Goal: Transaction & Acquisition: Purchase product/service

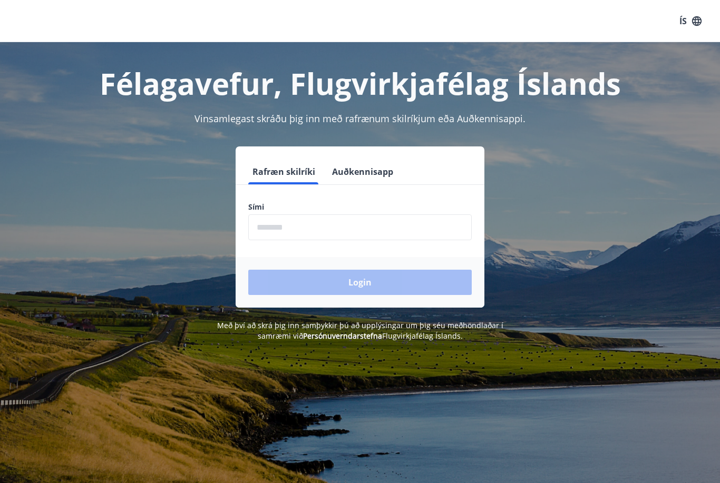
click at [302, 236] on input "phone" at bounding box center [360, 228] width 224 height 26
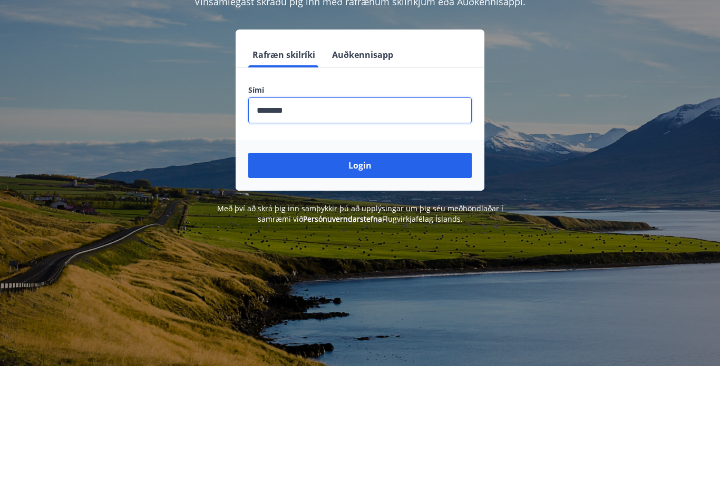
type input "********"
click at [388, 270] on button "Login" at bounding box center [360, 282] width 224 height 25
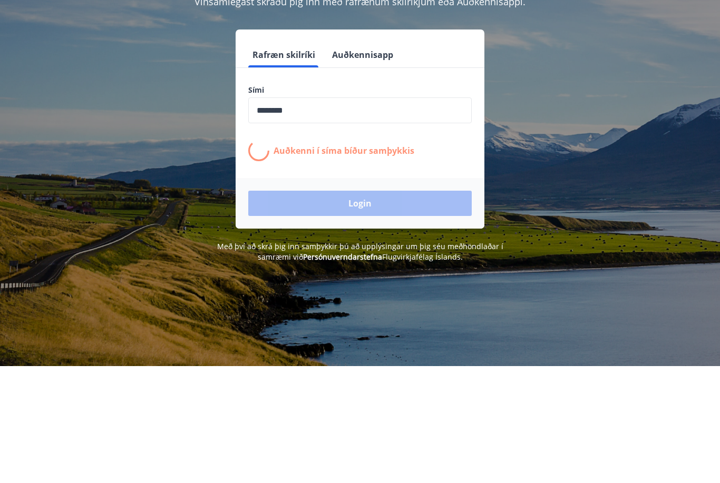
scroll to position [117, 0]
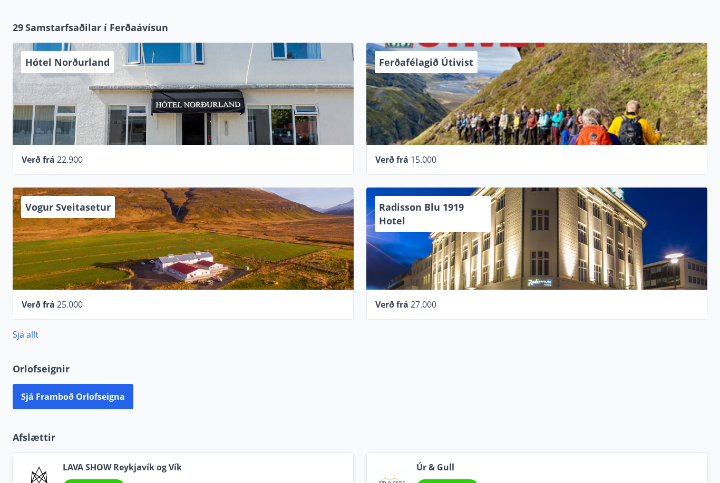
scroll to position [466, 0]
click at [27, 337] on link "Sjá allt" at bounding box center [26, 335] width 26 height 12
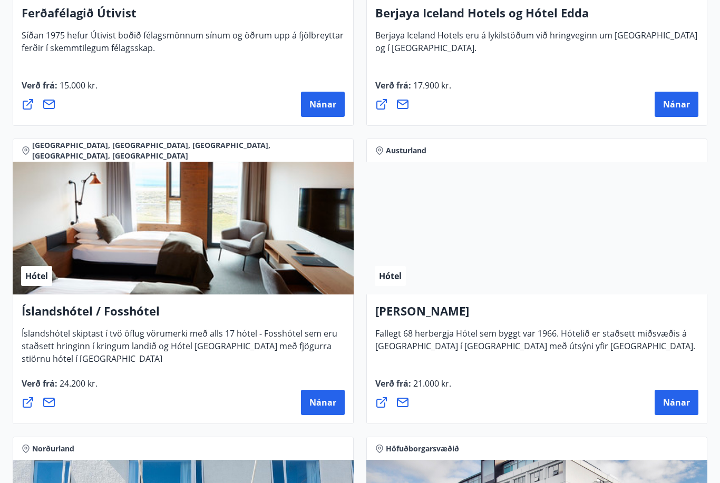
scroll to position [1848, 0]
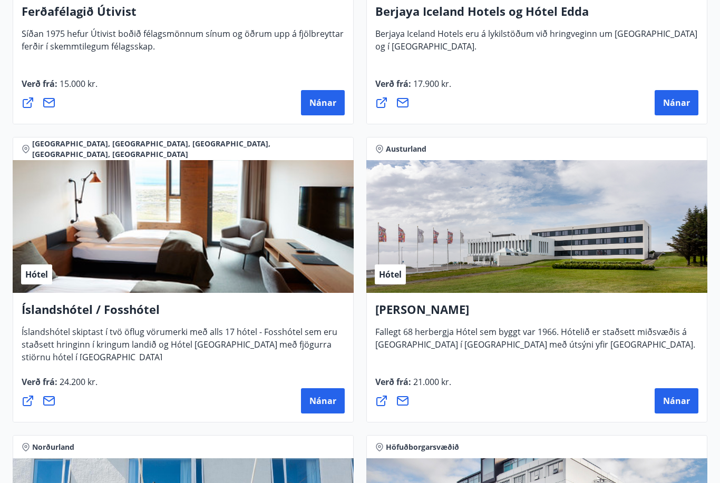
click at [322, 405] on span "Nánar" at bounding box center [322, 402] width 27 height 12
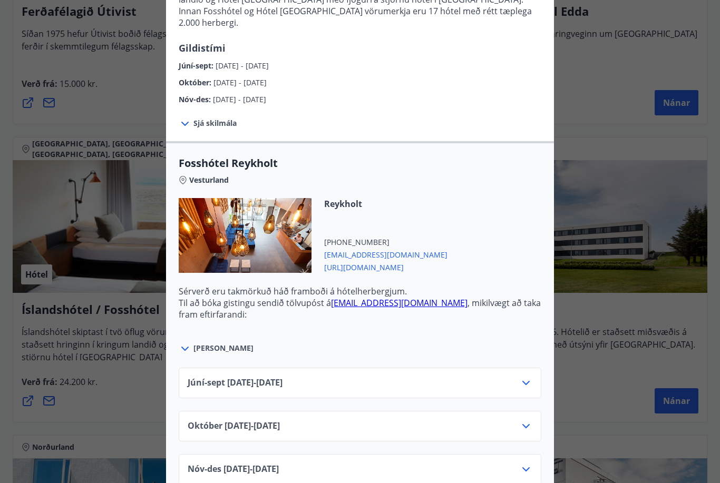
scroll to position [251, 0]
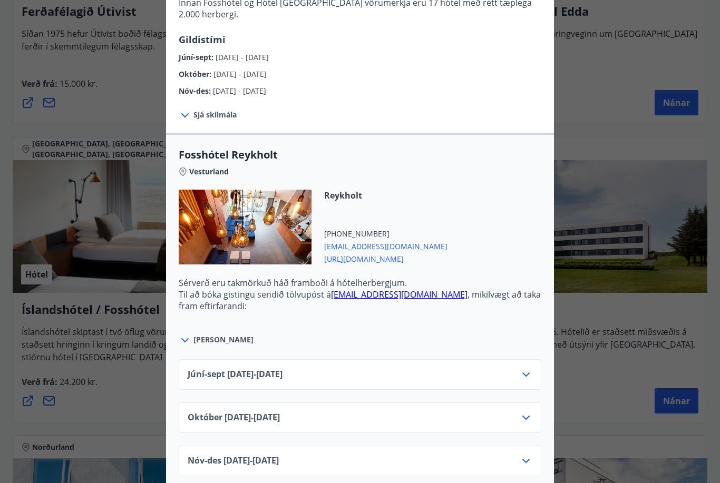
click at [523, 379] on icon at bounding box center [526, 374] width 13 height 13
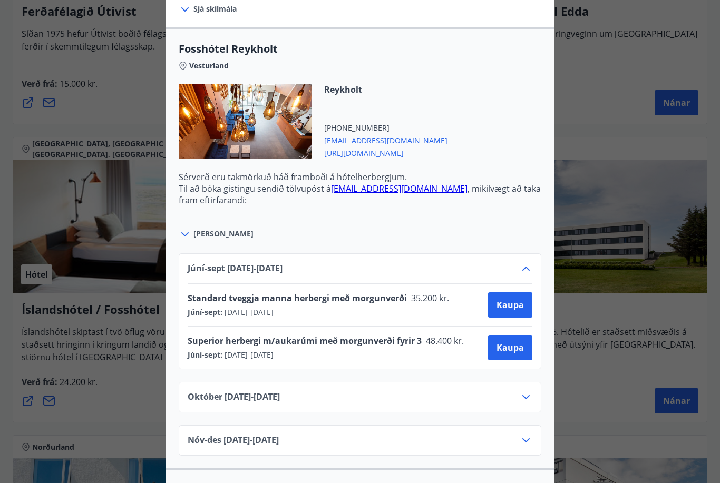
scroll to position [372, 0]
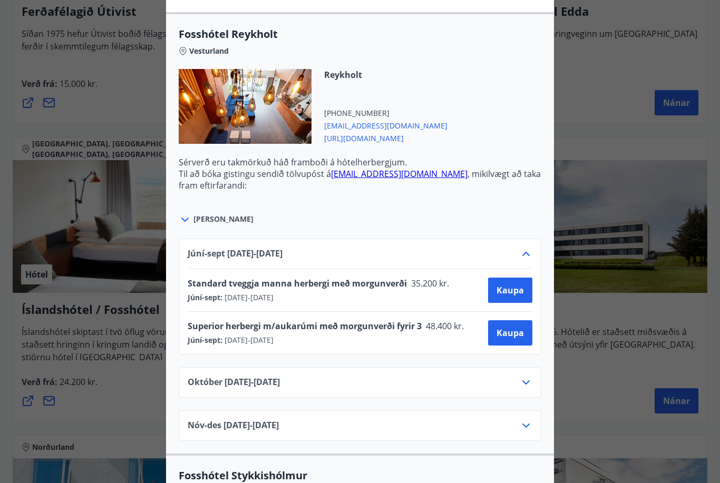
click at [513, 290] on span "Kaupa" at bounding box center [510, 291] width 27 height 12
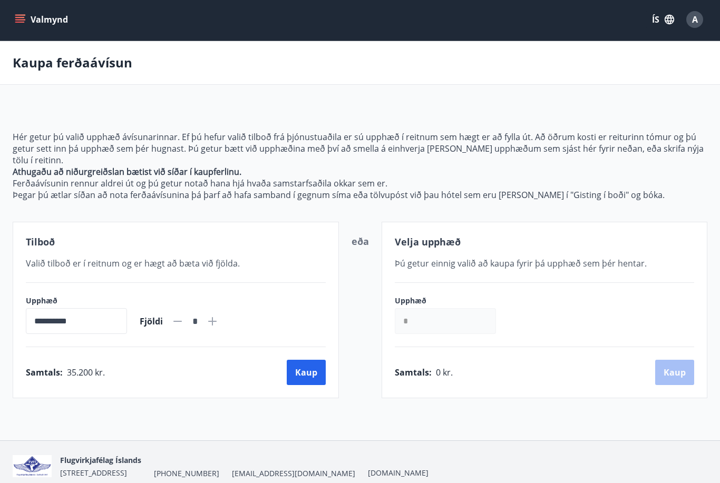
click at [219, 320] on icon at bounding box center [212, 321] width 13 height 13
type input "*"
click at [309, 375] on button "Kaup" at bounding box center [306, 372] width 39 height 25
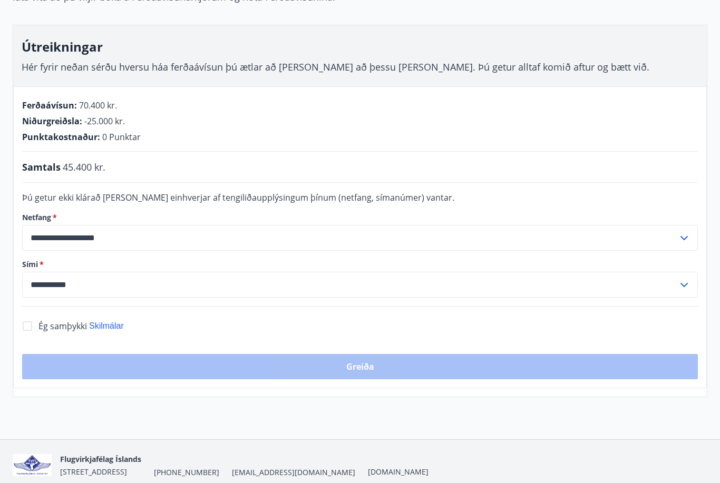
scroll to position [159, 0]
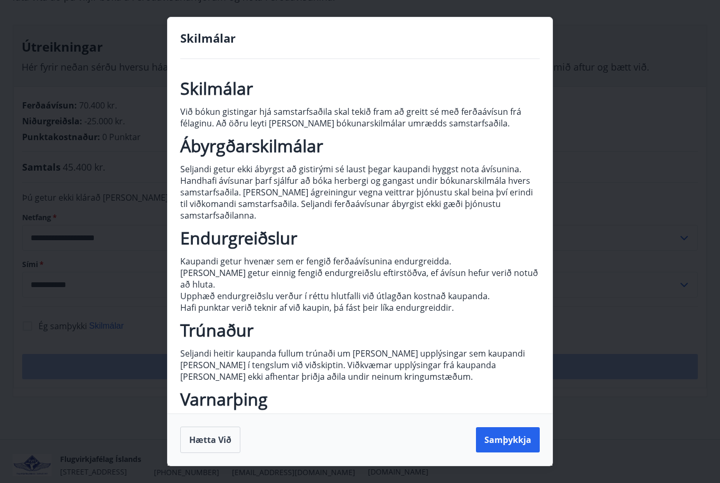
click at [517, 453] on button "Samþykkja" at bounding box center [508, 440] width 64 height 25
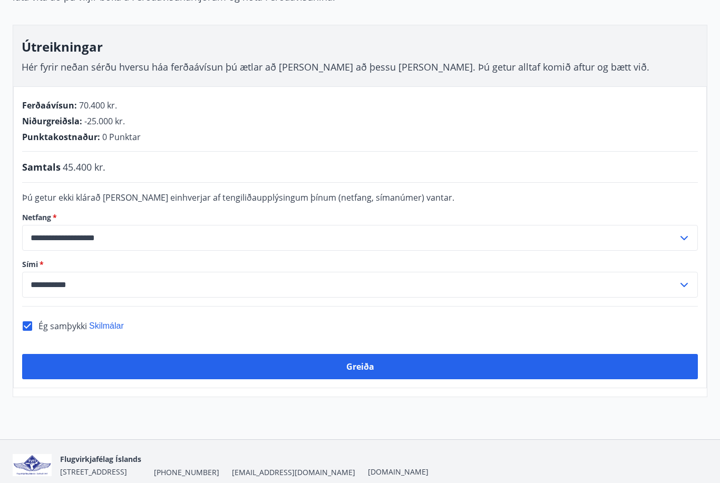
click at [377, 370] on button "Greiða" at bounding box center [360, 366] width 676 height 25
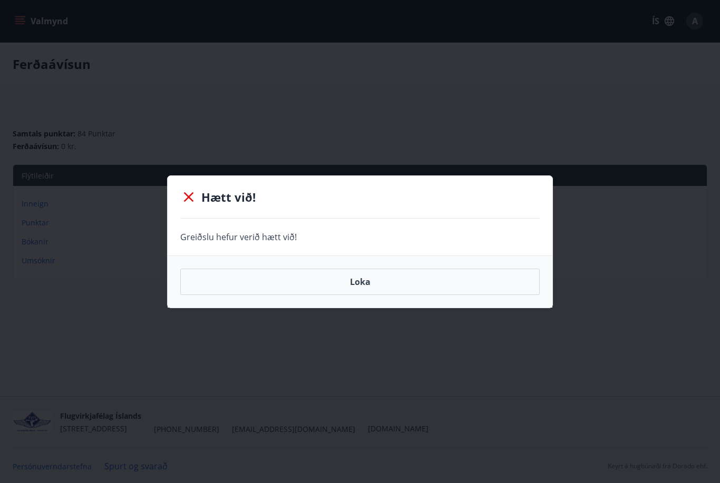
click at [189, 200] on icon at bounding box center [188, 197] width 17 height 17
click at [361, 285] on button "Loka" at bounding box center [360, 282] width 360 height 26
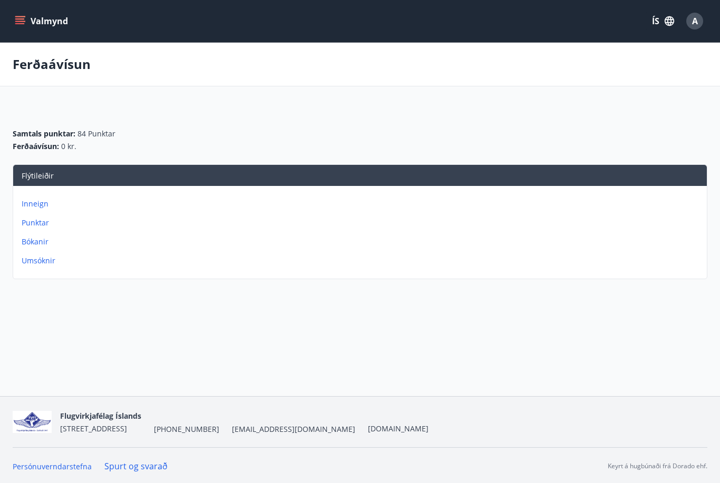
click at [15, 20] on icon "menu" at bounding box center [20, 21] width 11 height 11
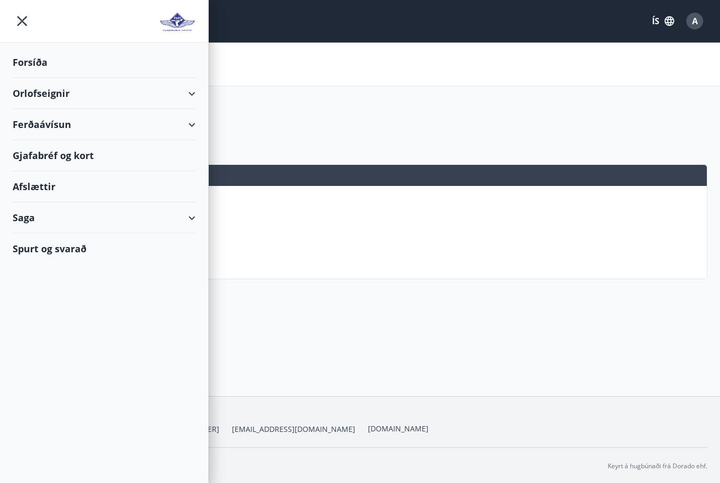
click at [32, 123] on div "Ferðaávísun" at bounding box center [104, 124] width 183 height 31
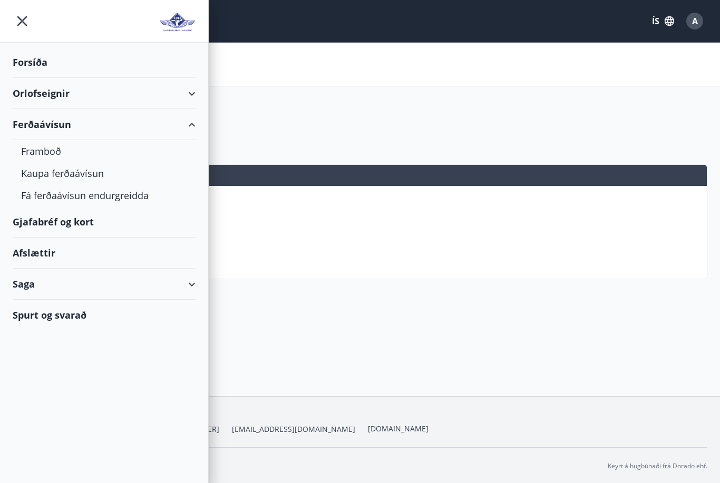
click at [37, 150] on div "Framboð" at bounding box center [104, 151] width 166 height 22
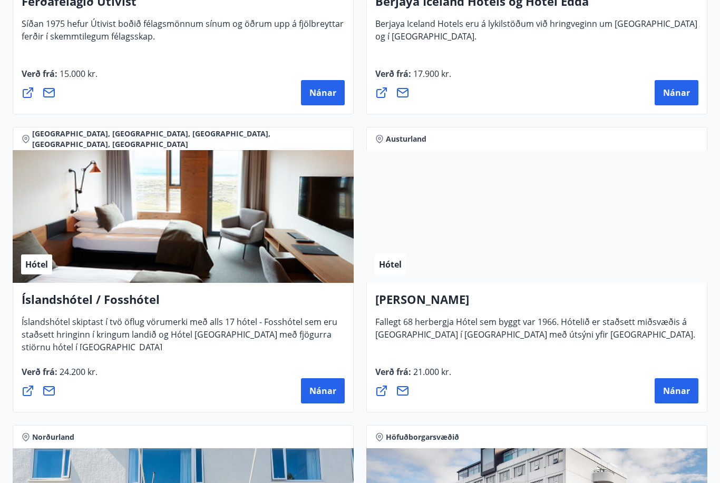
scroll to position [1860, 0]
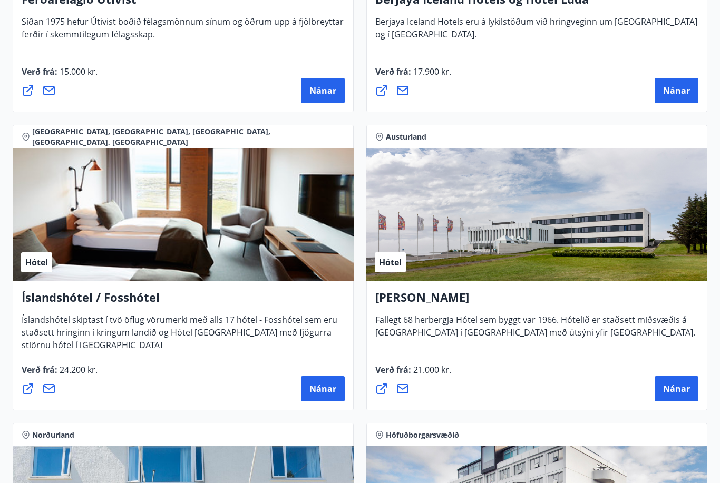
click at [323, 390] on span "Nánar" at bounding box center [322, 390] width 27 height 12
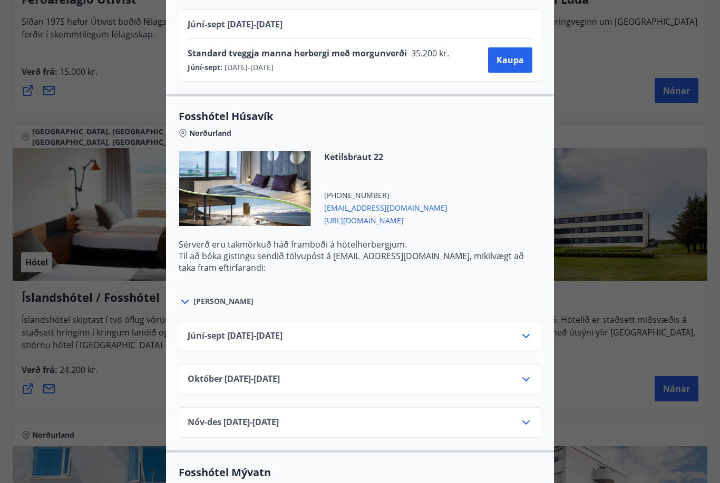
scroll to position [1656, 0]
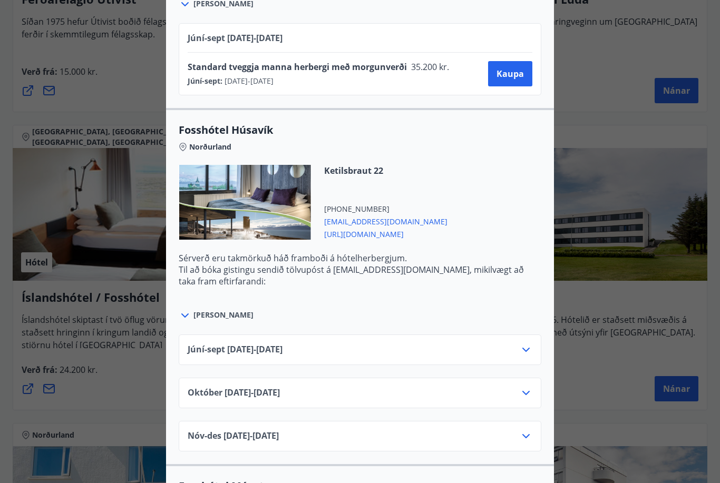
click at [524, 354] on icon at bounding box center [526, 350] width 13 height 13
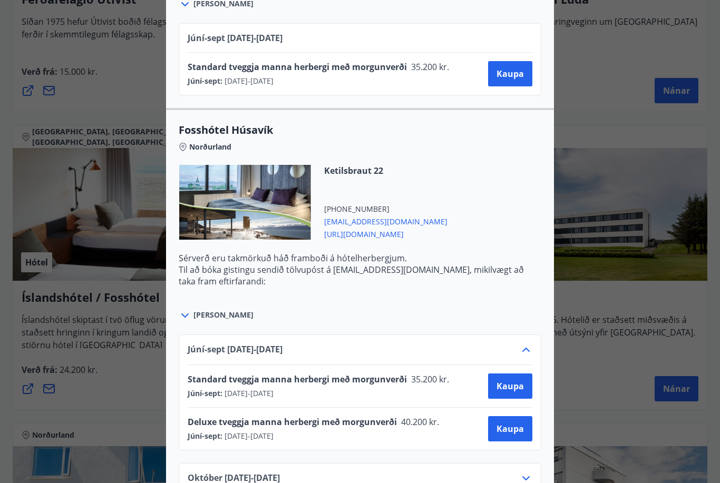
click at [513, 390] on span "Kaupa" at bounding box center [510, 387] width 27 height 12
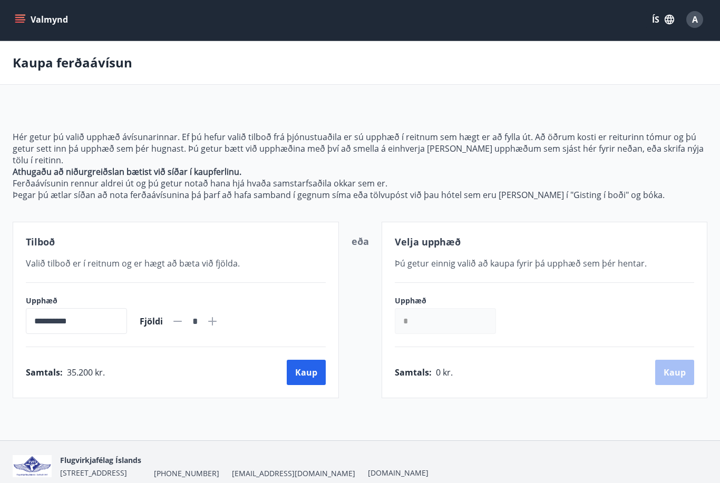
click at [217, 324] on icon at bounding box center [212, 321] width 8 height 8
type input "*"
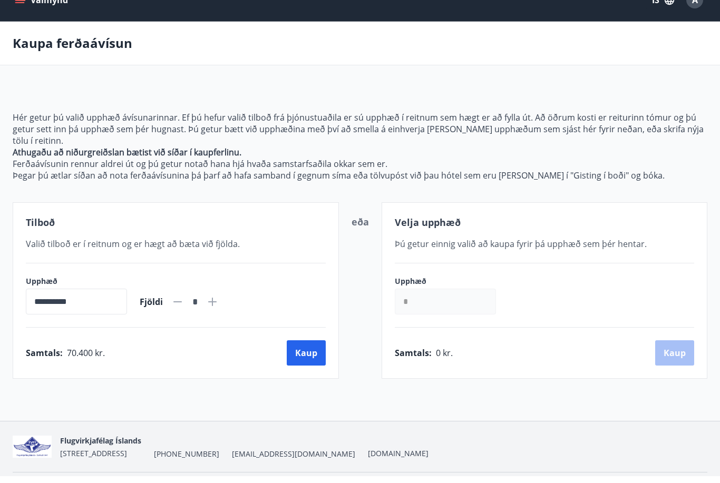
scroll to position [0, 0]
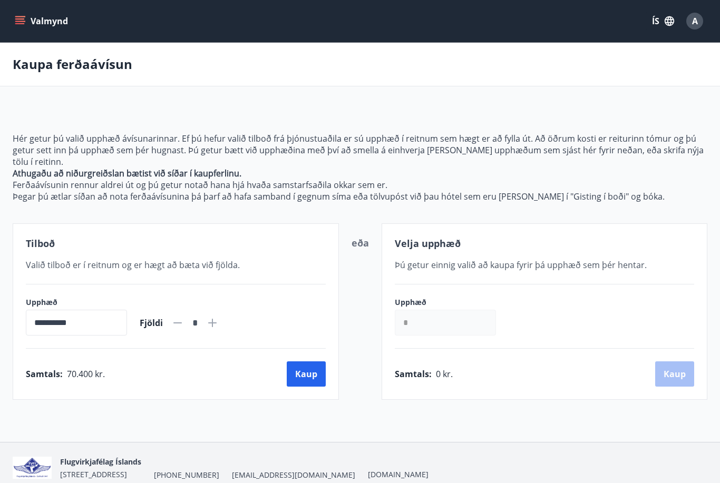
click at [311, 377] on button "Kaup" at bounding box center [306, 374] width 39 height 25
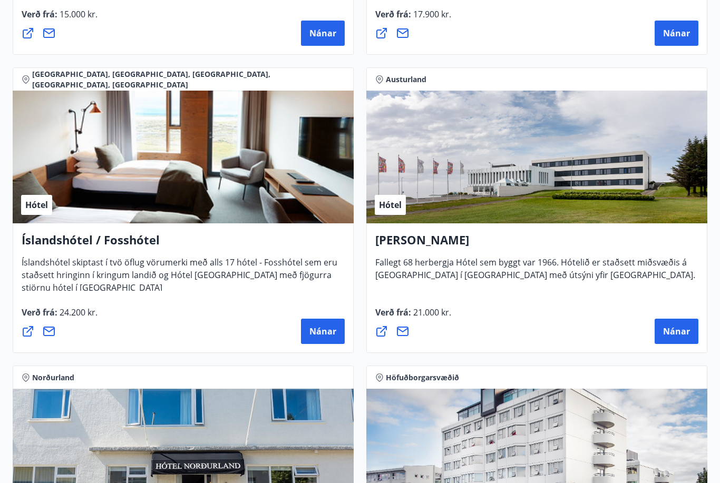
scroll to position [1915, 0]
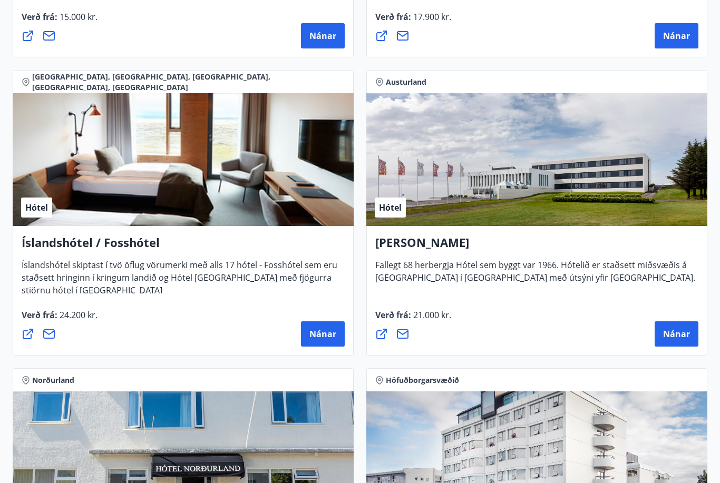
click at [325, 332] on span "Nánar" at bounding box center [322, 334] width 27 height 12
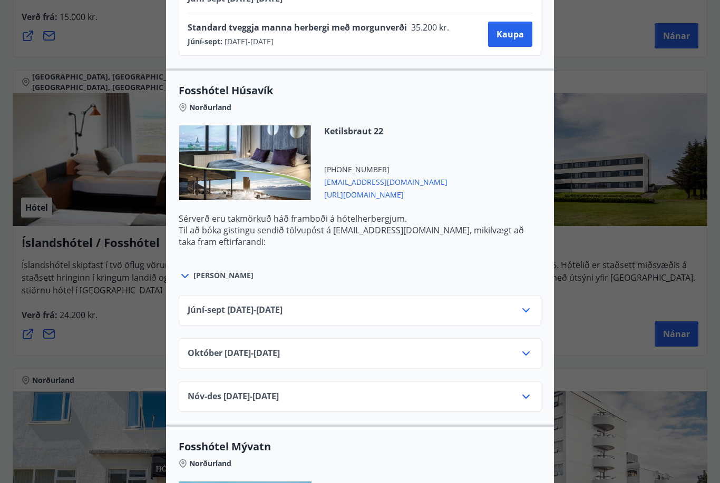
scroll to position [1692, 0]
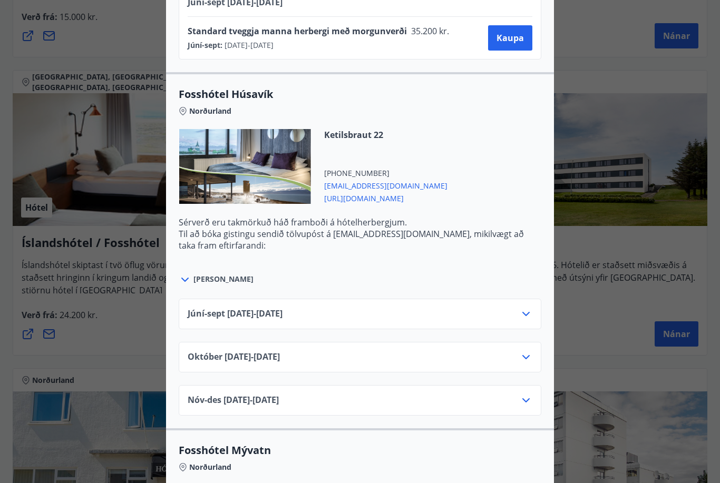
click at [522, 316] on icon at bounding box center [526, 314] width 13 height 13
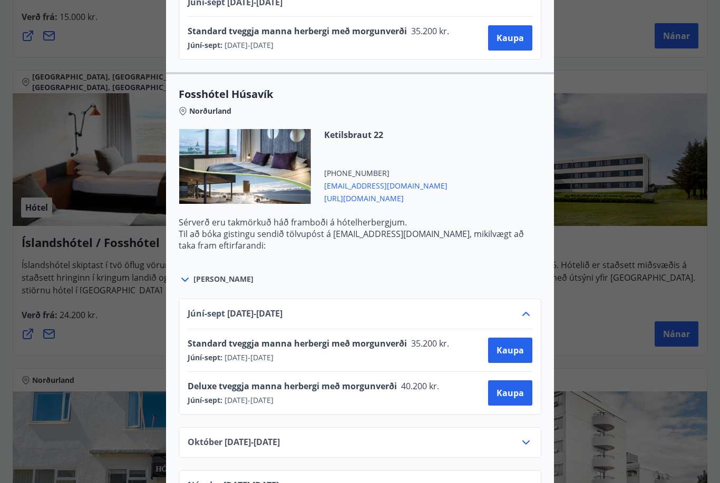
click at [515, 352] on span "Kaupa" at bounding box center [510, 351] width 27 height 12
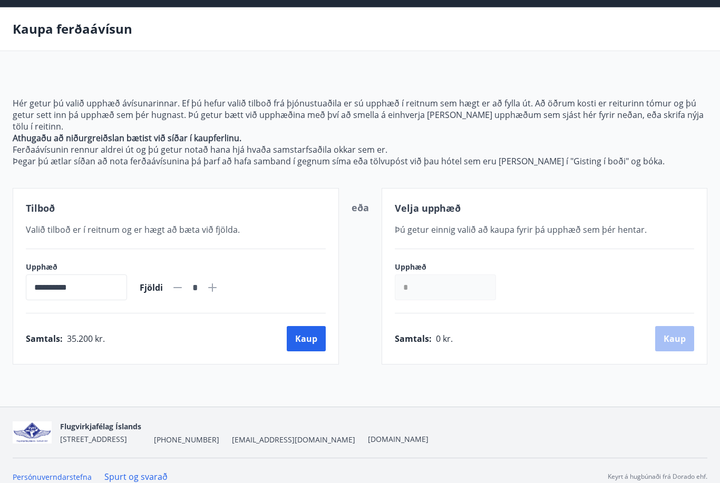
click at [219, 285] on icon at bounding box center [212, 288] width 13 height 13
type input "*"
click at [313, 343] on button "Kaup" at bounding box center [306, 338] width 39 height 25
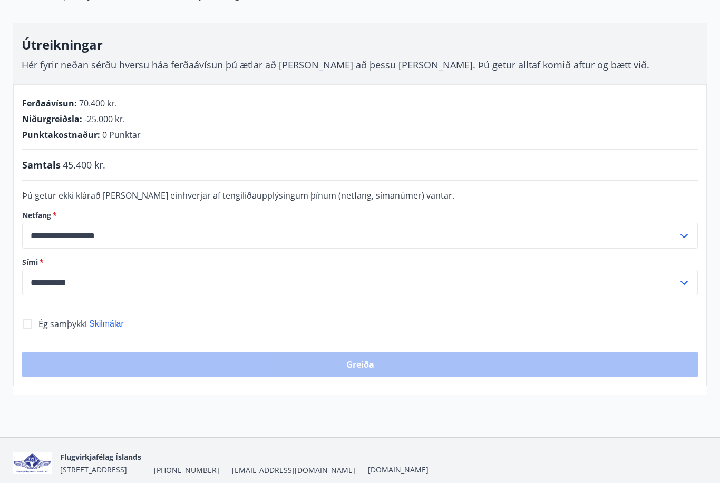
scroll to position [145, 0]
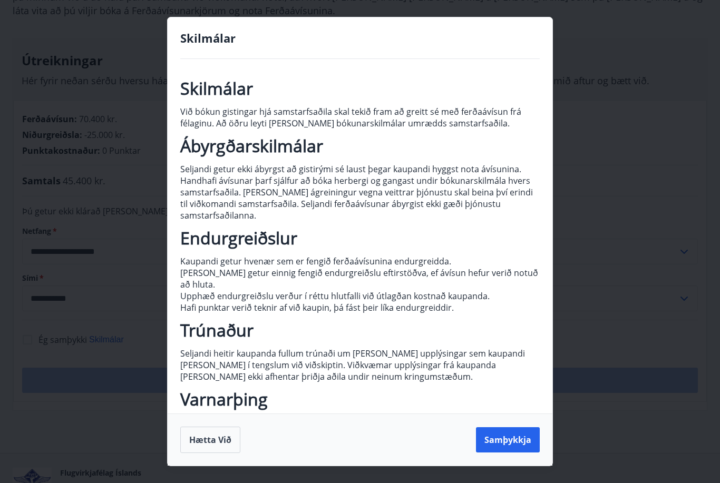
click at [521, 453] on button "Samþykkja" at bounding box center [508, 440] width 64 height 25
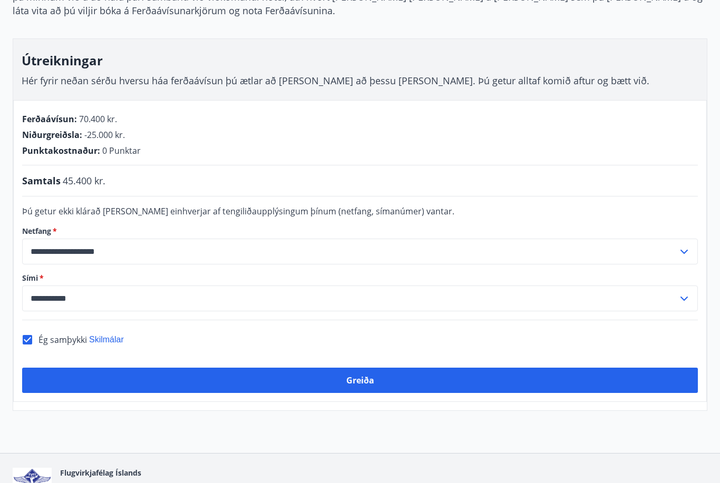
click at [397, 385] on button "Greiða" at bounding box center [360, 380] width 676 height 25
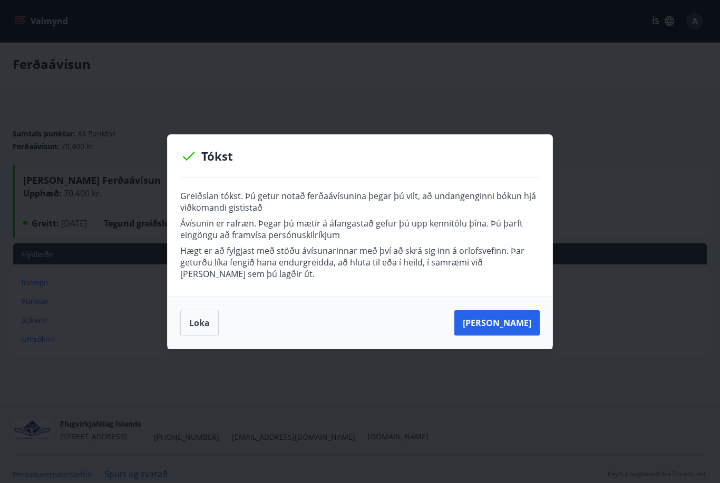
click at [84, 477] on div "Tókst Greiðslan tókst. Þú getur notað ferðaávísunina þegar þú vilt, að undangen…" at bounding box center [360, 241] width 720 height 483
